Goal: Information Seeking & Learning: Learn about a topic

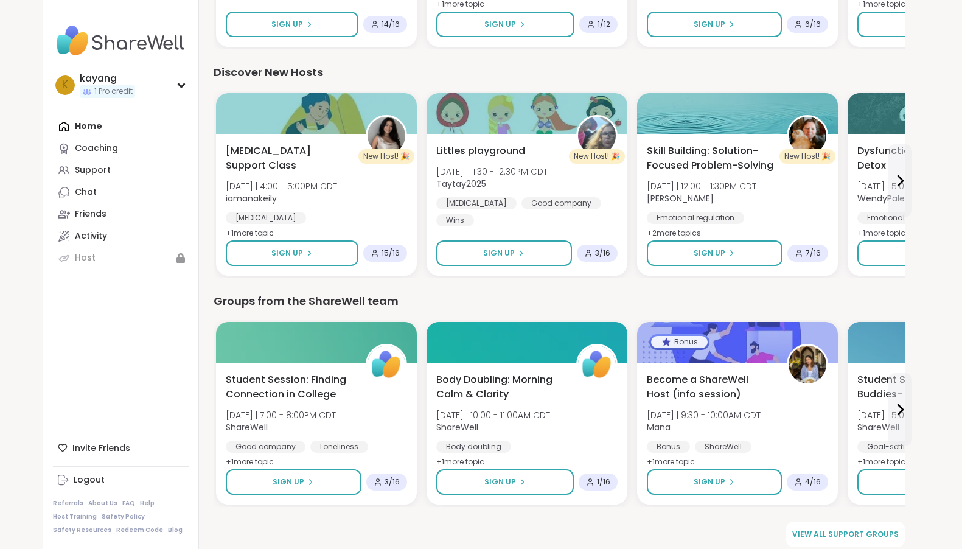
scroll to position [535, 0]
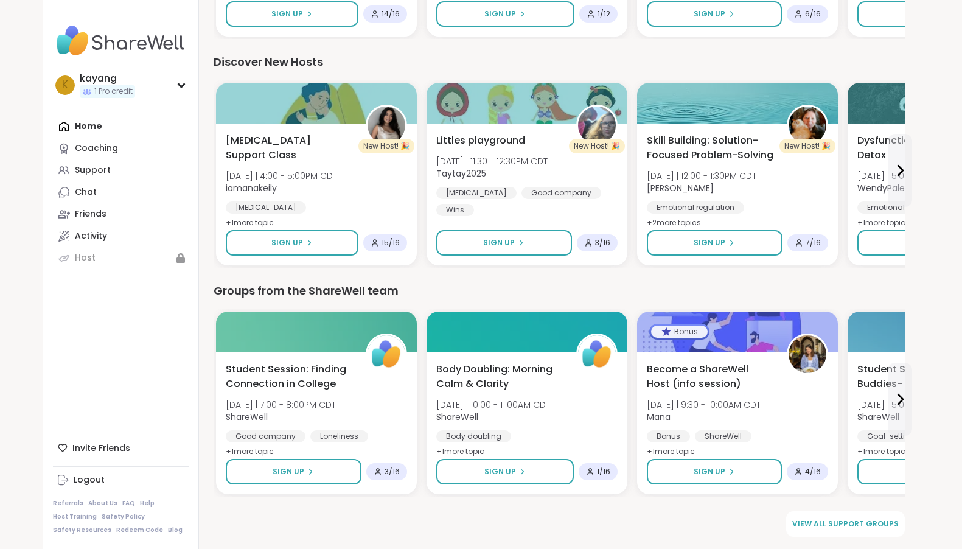
click at [101, 506] on link "About Us" at bounding box center [102, 503] width 29 height 9
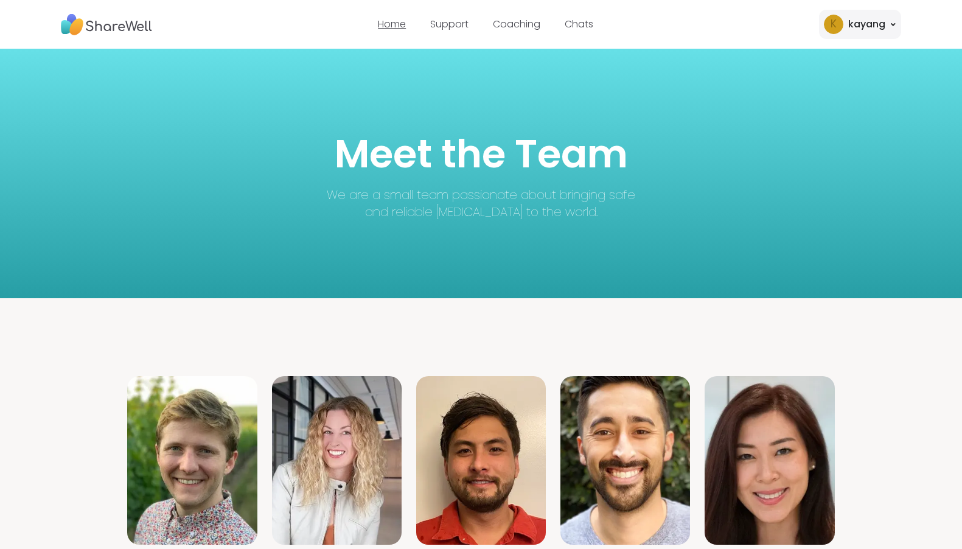
click at [398, 27] on link "Home" at bounding box center [392, 24] width 28 height 14
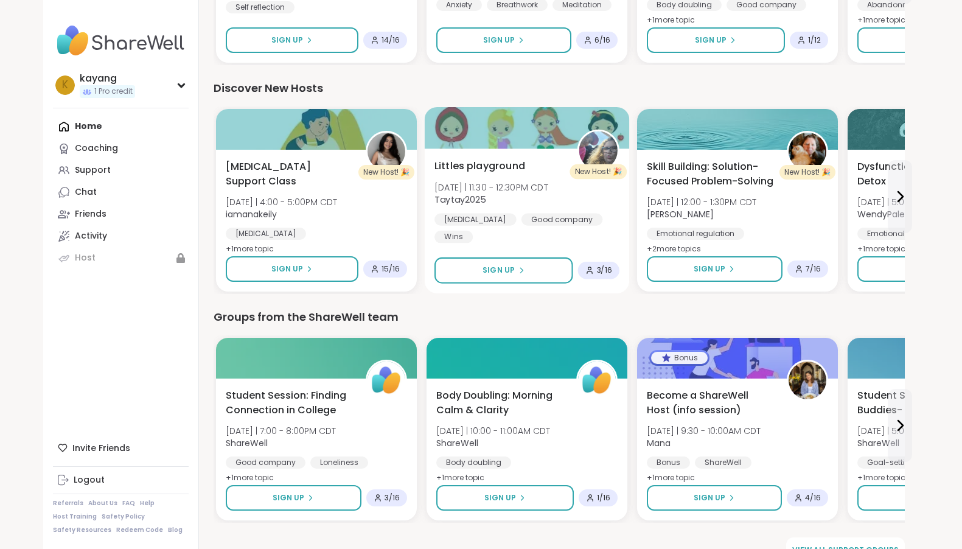
scroll to position [535, 0]
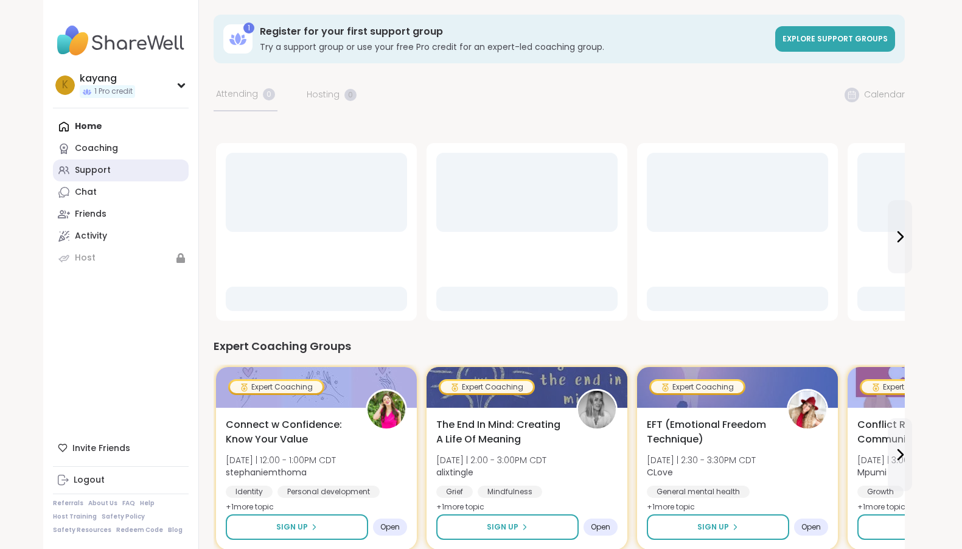
click at [83, 166] on div "Support" at bounding box center [93, 170] width 36 height 12
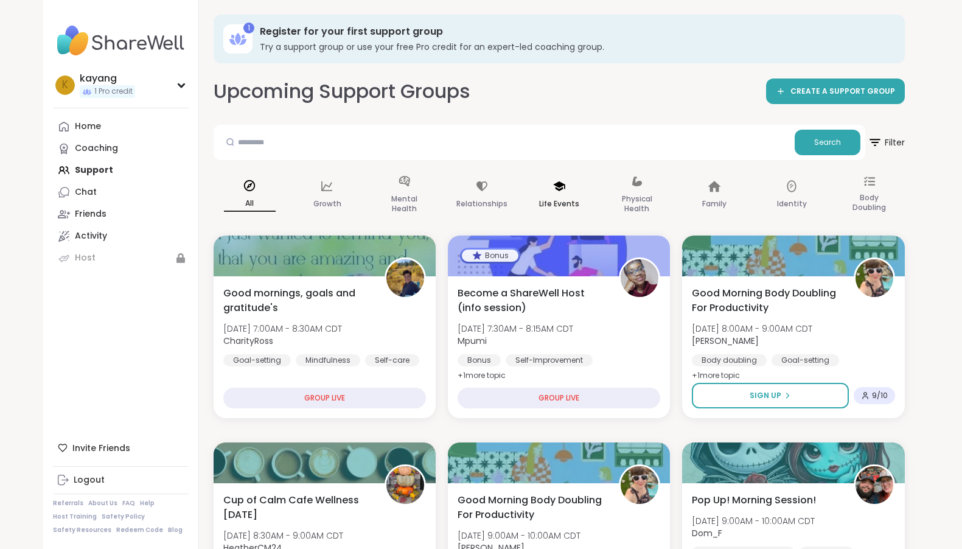
click at [554, 198] on p "Life Events" at bounding box center [559, 204] width 40 height 15
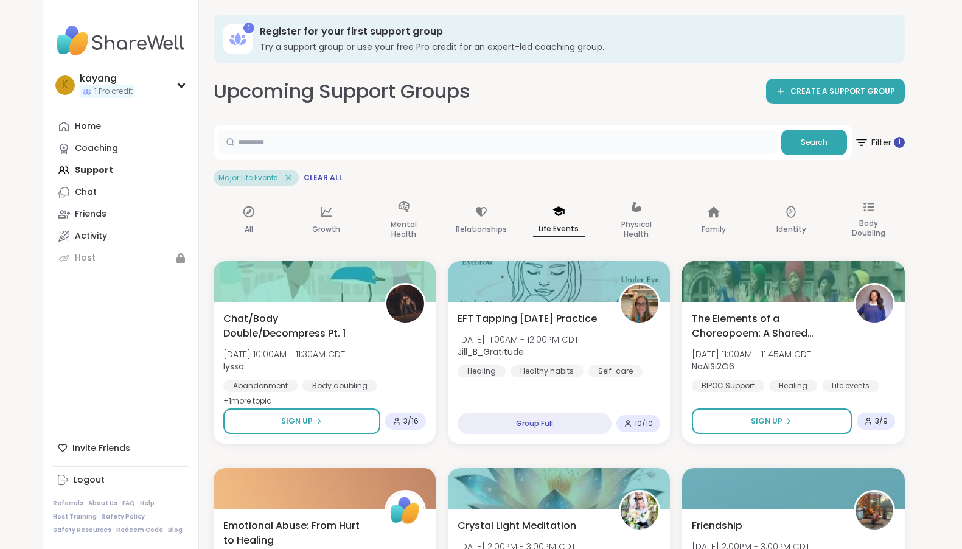
click at [252, 136] on input "text" at bounding box center [497, 142] width 558 height 24
type input "*****"
click at [814, 145] on span "Search" at bounding box center [814, 142] width 27 height 11
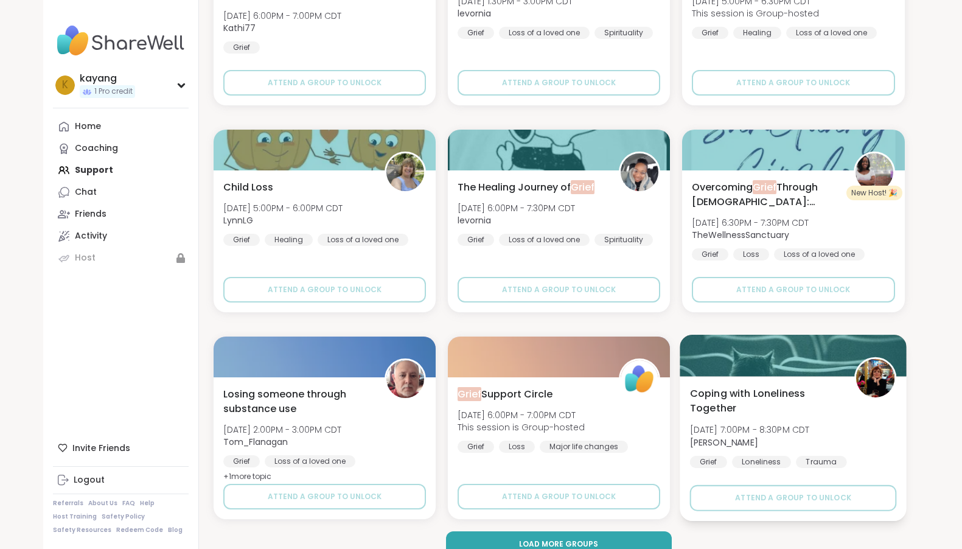
scroll to position [2220, 0]
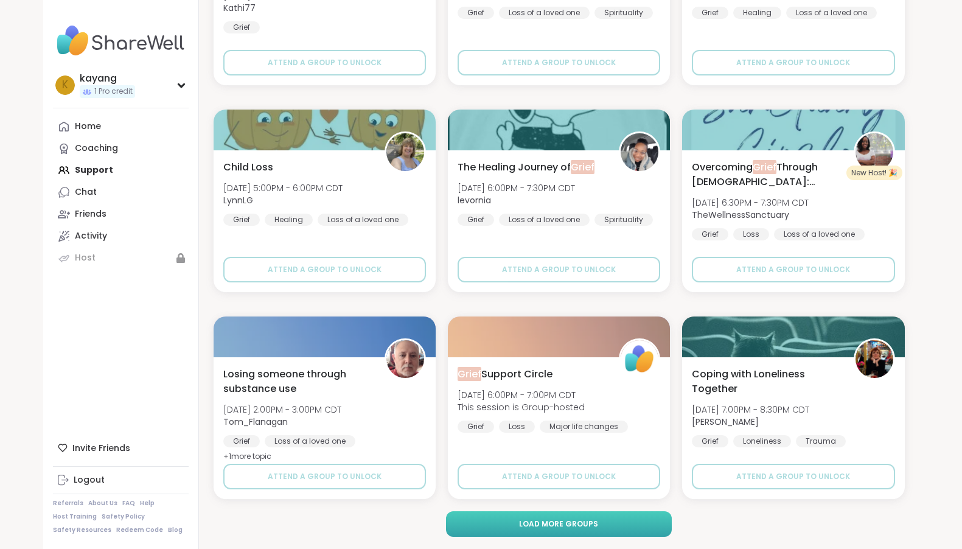
click at [551, 522] on span "Load more groups" at bounding box center [558, 523] width 79 height 11
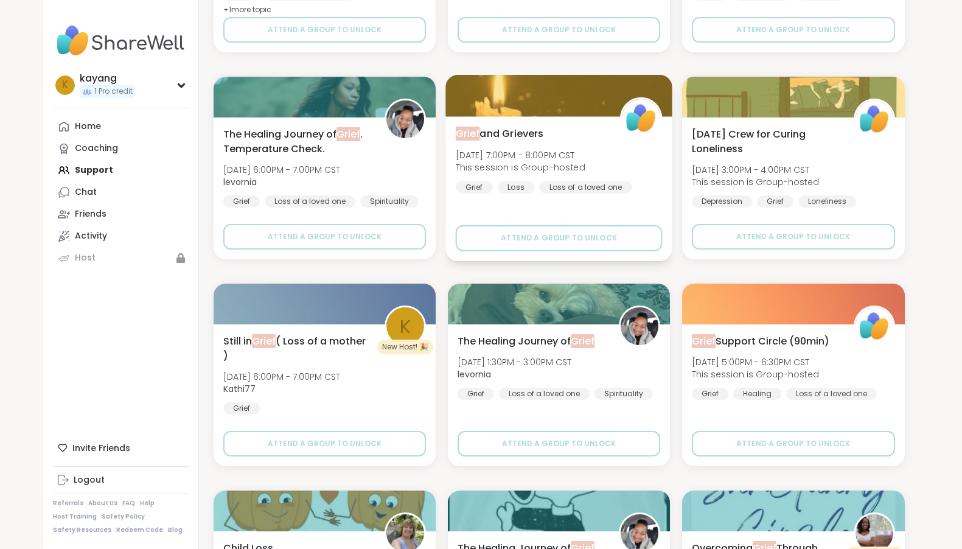
scroll to position [3498, 0]
